Goal: Information Seeking & Learning: Check status

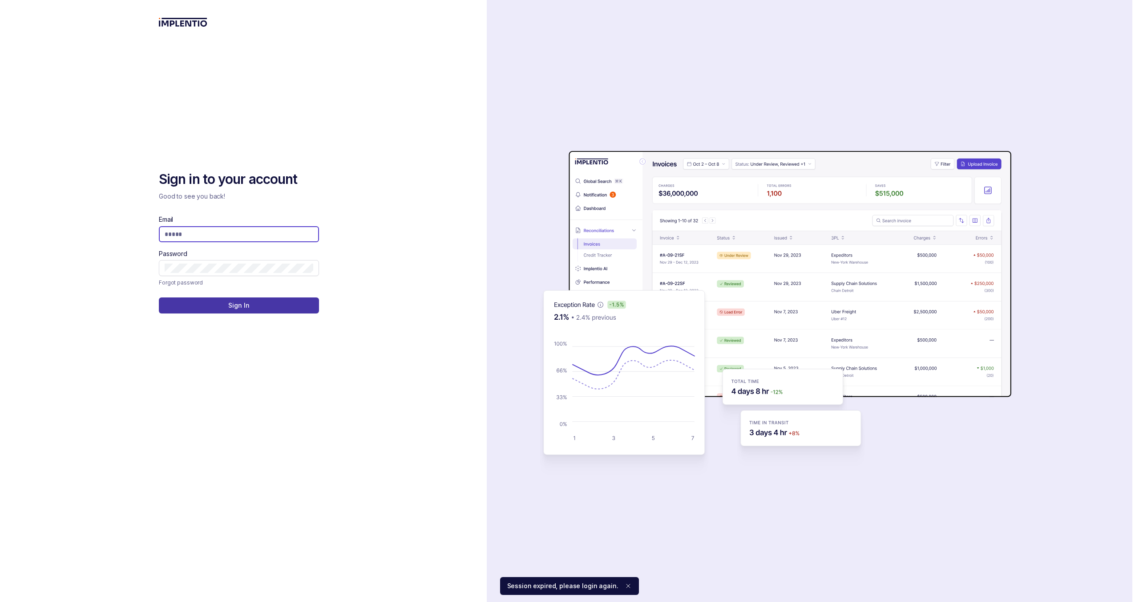
type input "**********"
click at [247, 301] on p "Sign In" at bounding box center [238, 305] width 21 height 9
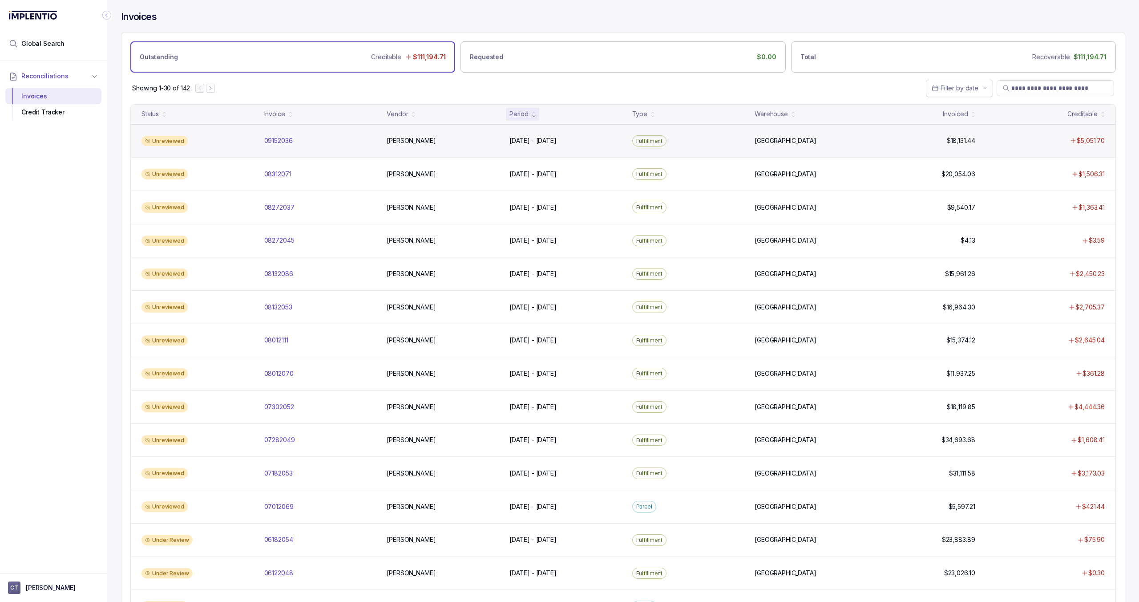
click at [448, 131] on div "Unreviewed 09152036 09152036 [PERSON_NAME] [DATE] - [DATE] [DATE] - [DATE] Fulf…" at bounding box center [623, 140] width 985 height 33
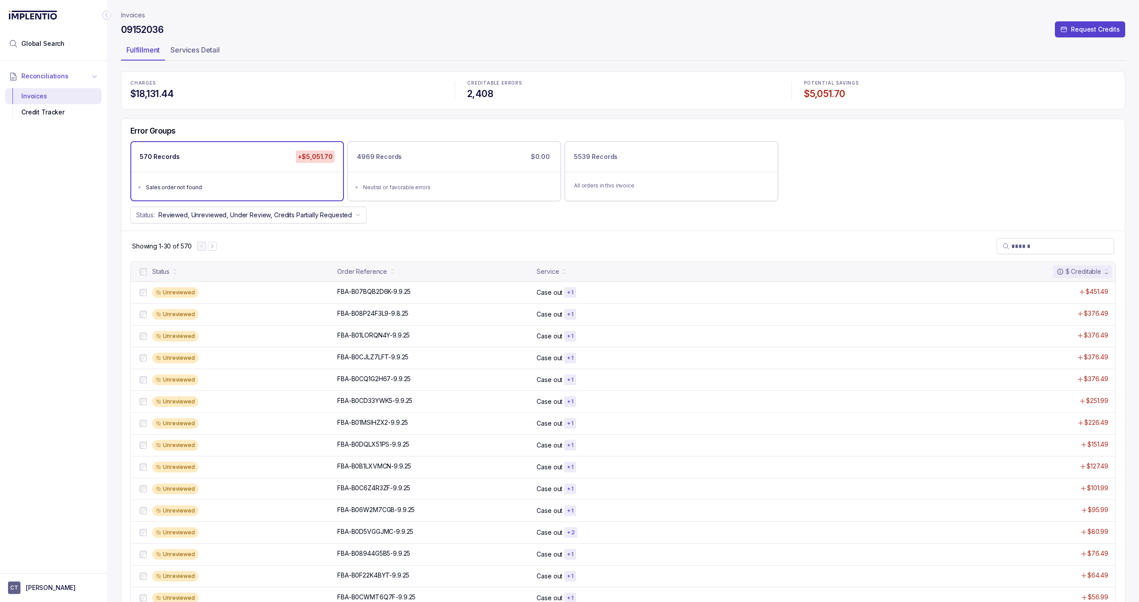
click at [45, 77] on span "Reconciliations" at bounding box center [44, 76] width 47 height 9
click at [38, 76] on span "Reconciliations" at bounding box center [44, 76] width 47 height 9
click at [44, 94] on div "Invoices" at bounding box center [53, 96] width 82 height 16
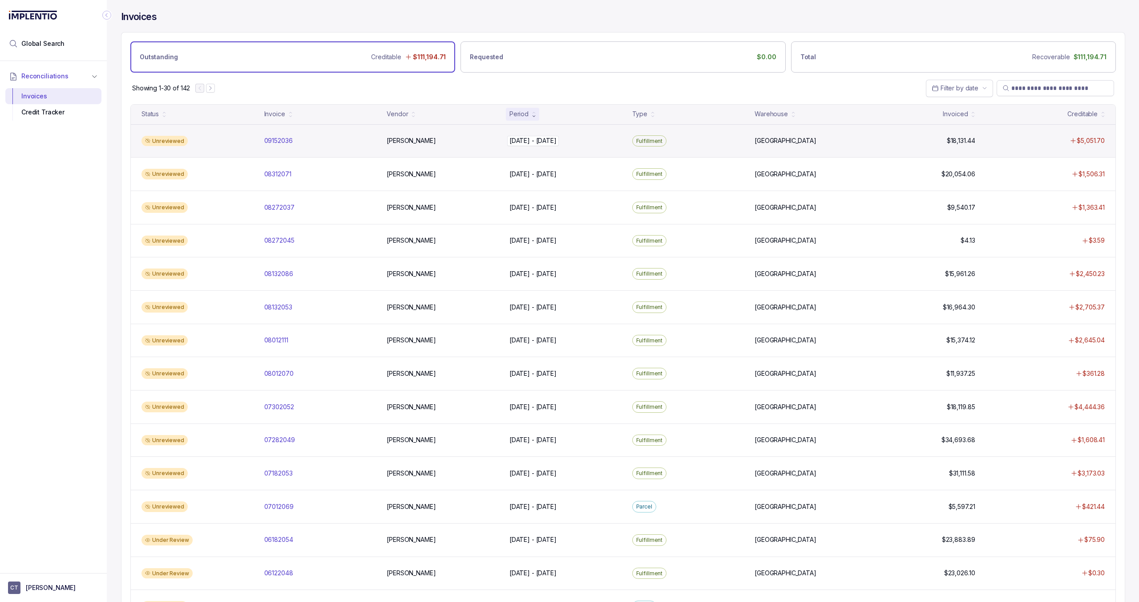
click at [586, 141] on div "[DATE] - [DATE] [DATE] - [DATE]" at bounding box center [566, 140] width 112 height 9
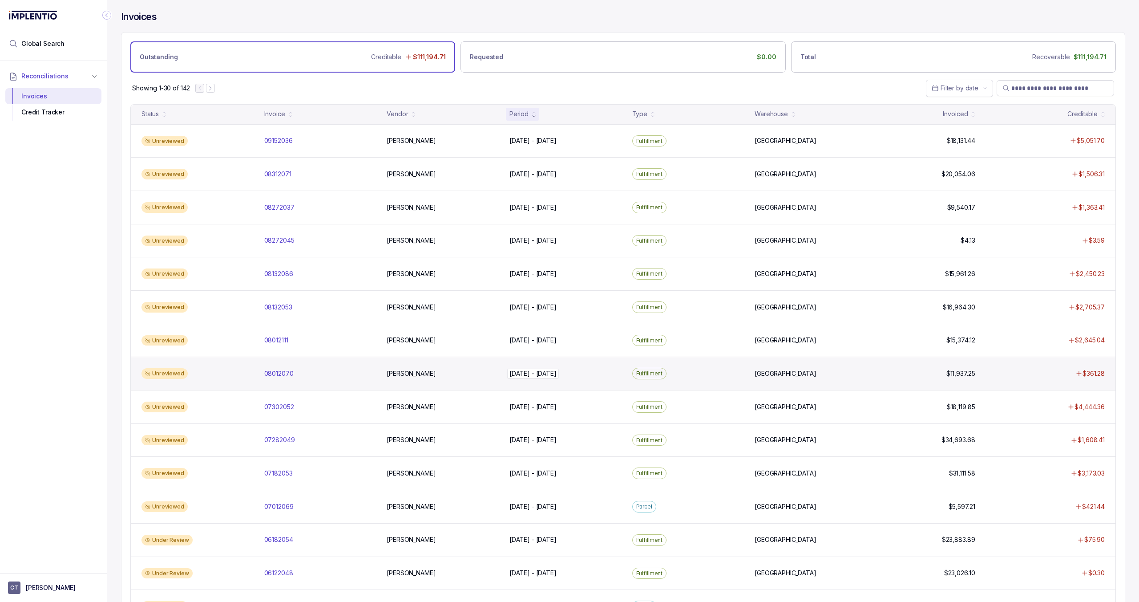
scroll to position [40, 0]
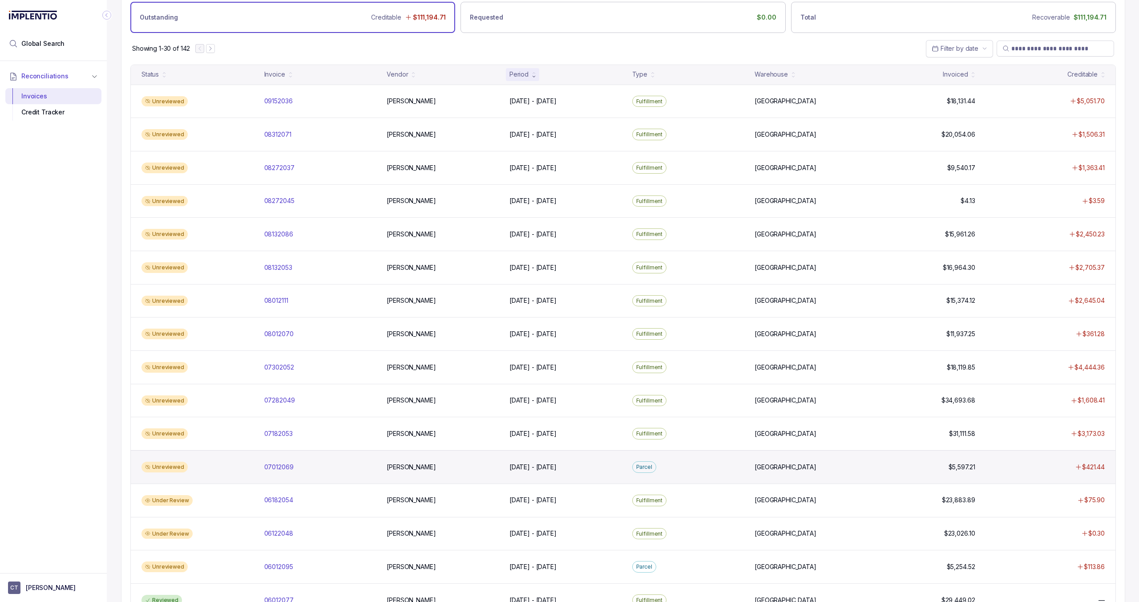
click at [650, 459] on div "Unreviewed 07012069 07012069 [PERSON_NAME] [DATE] - [DATE] [DATE] - [DATE][GEOG…" at bounding box center [623, 466] width 985 height 33
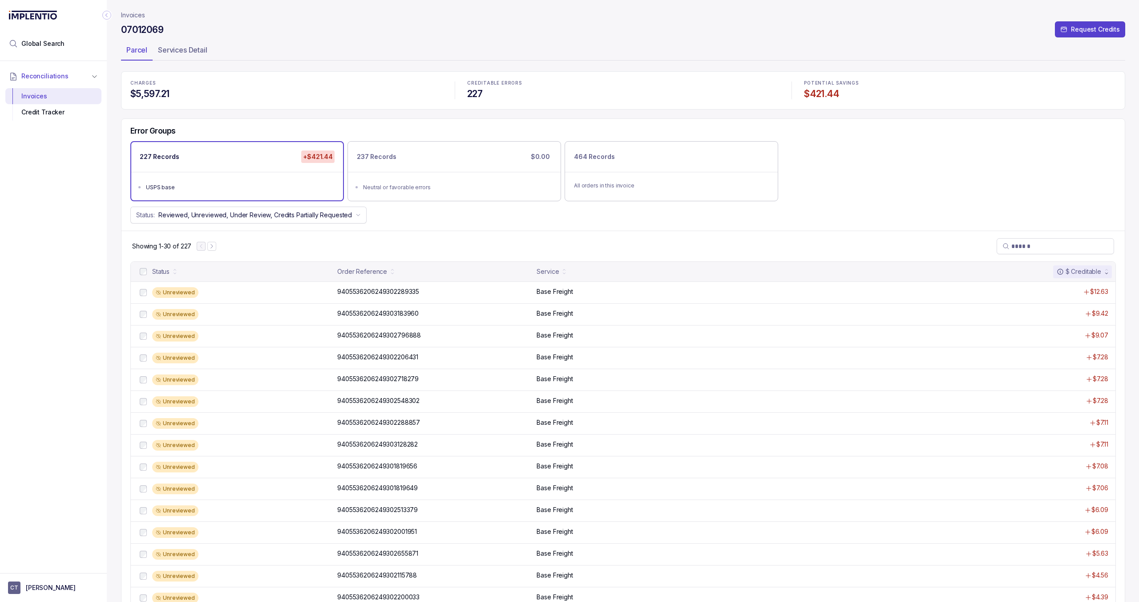
drag, startPoint x: 185, startPoint y: 52, endPoint x: 244, endPoint y: 105, distance: 79.1
click at [185, 52] on p "Services Detail" at bounding box center [182, 50] width 49 height 11
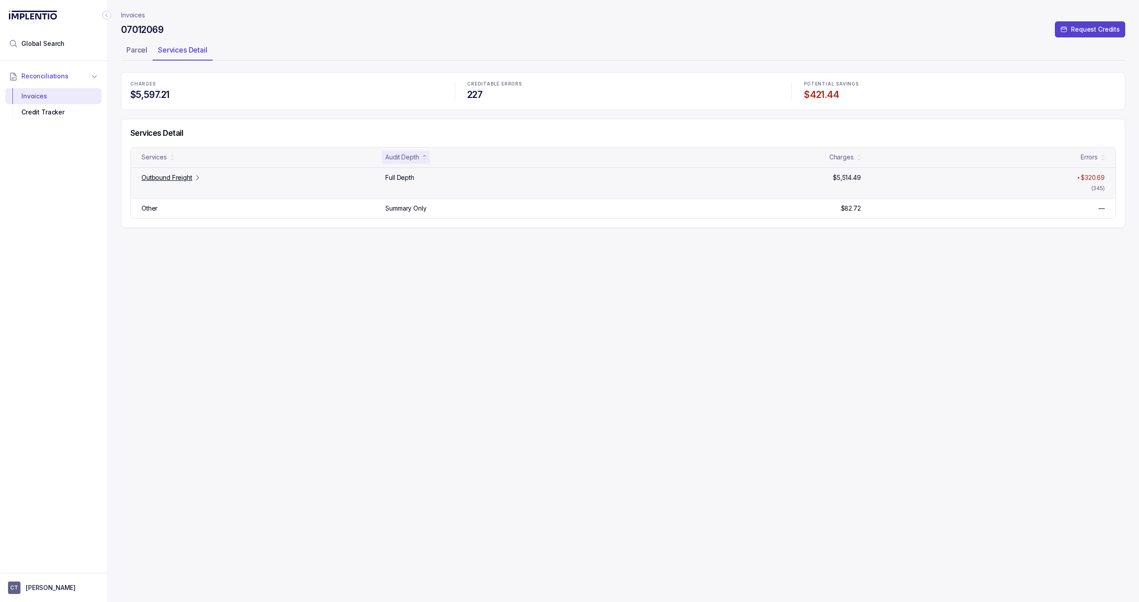
click at [175, 177] on p "Outbound Freight" at bounding box center [167, 177] width 51 height 9
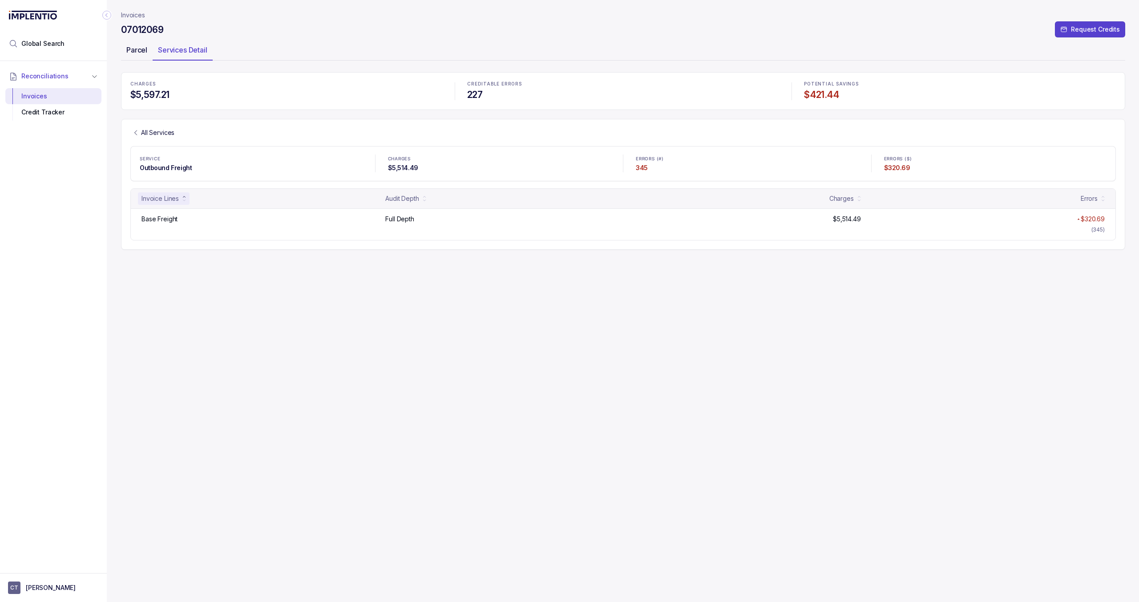
click at [142, 46] on p "Parcel" at bounding box center [136, 50] width 21 height 11
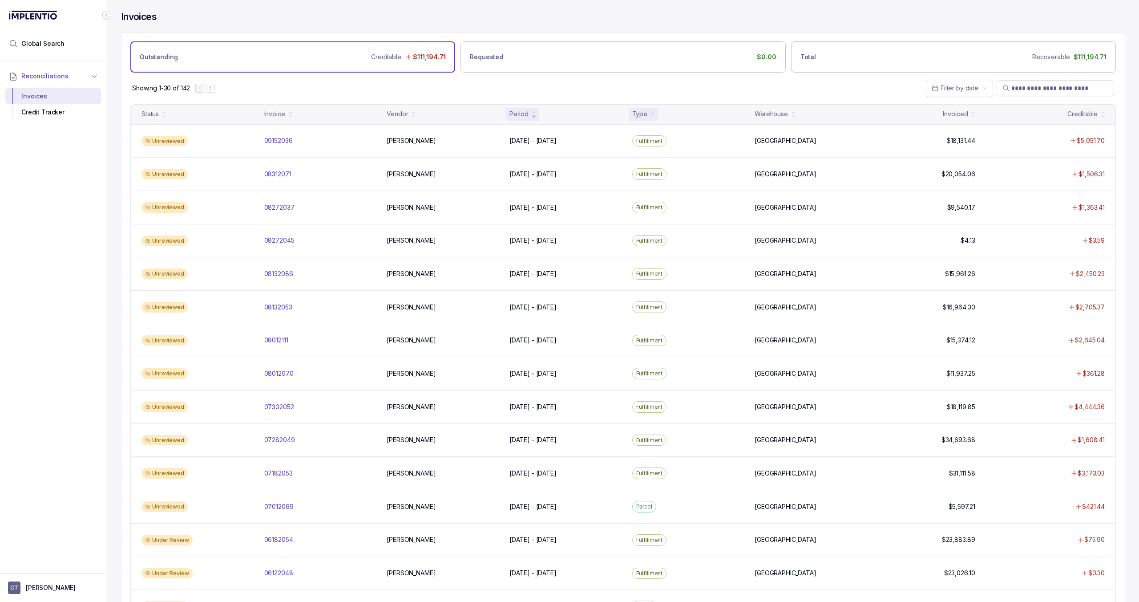
click at [645, 114] on div "Type" at bounding box center [640, 113] width 15 height 9
click at [536, 116] on icon at bounding box center [534, 116] width 4 height 4
click at [651, 117] on div "Type" at bounding box center [643, 114] width 29 height 12
click at [44, 112] on div "Credit Tracker" at bounding box center [53, 112] width 82 height 16
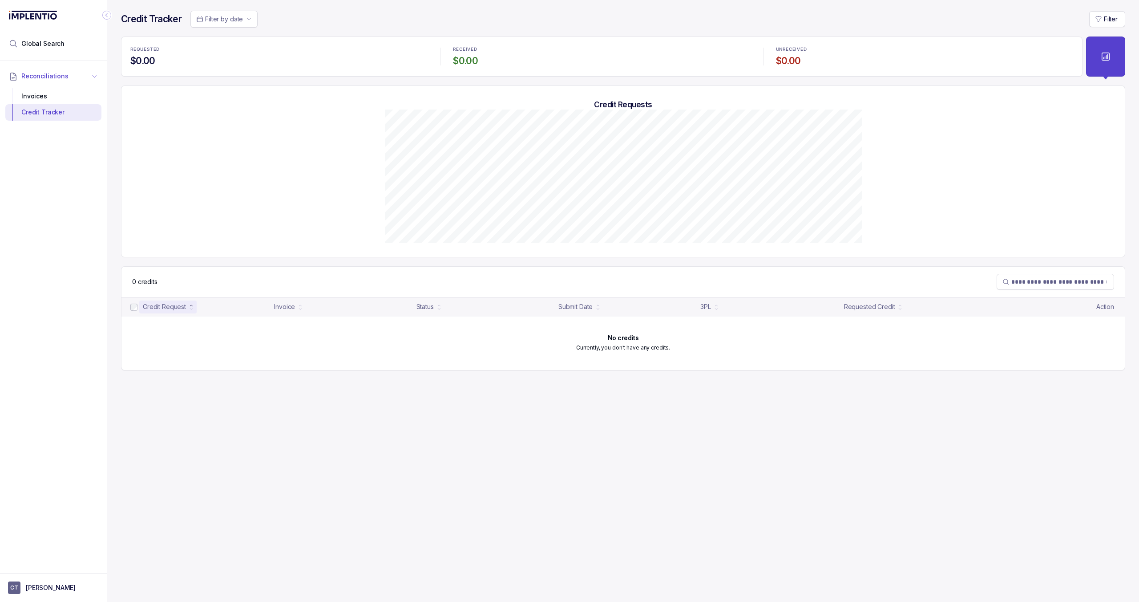
click at [46, 77] on span "Reconciliations" at bounding box center [44, 76] width 47 height 9
drag, startPoint x: 38, startPoint y: 42, endPoint x: 44, endPoint y: 51, distance: 10.2
click at [38, 42] on span "Global Search" at bounding box center [42, 43] width 43 height 9
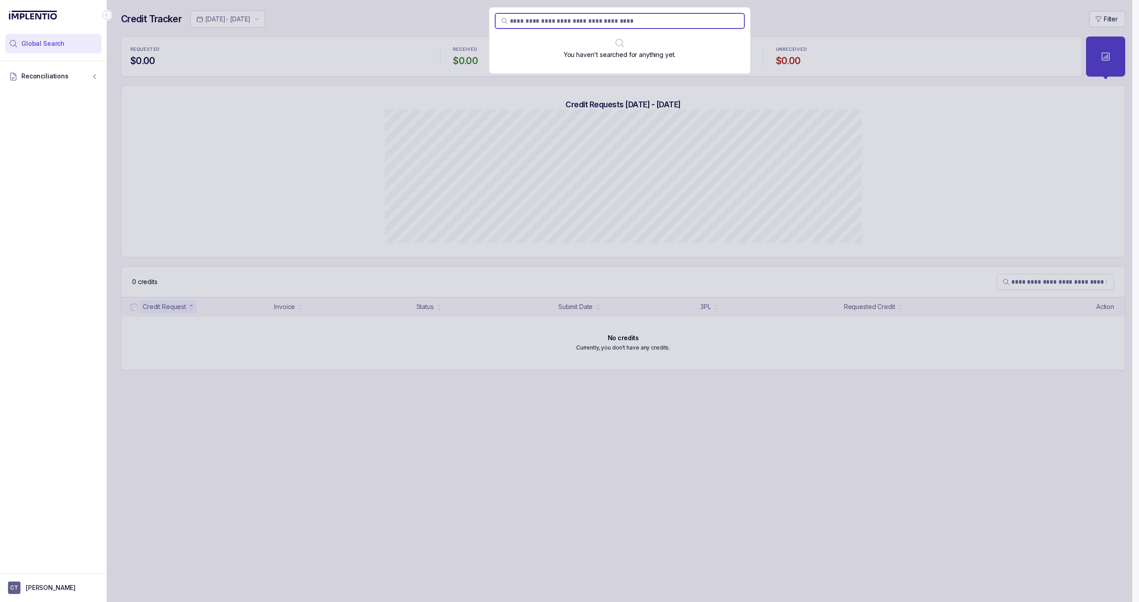
click at [897, 16] on div "You haven't searched for anything yet." at bounding box center [620, 301] width 1026 height 602
